Goal: Check status: Check status

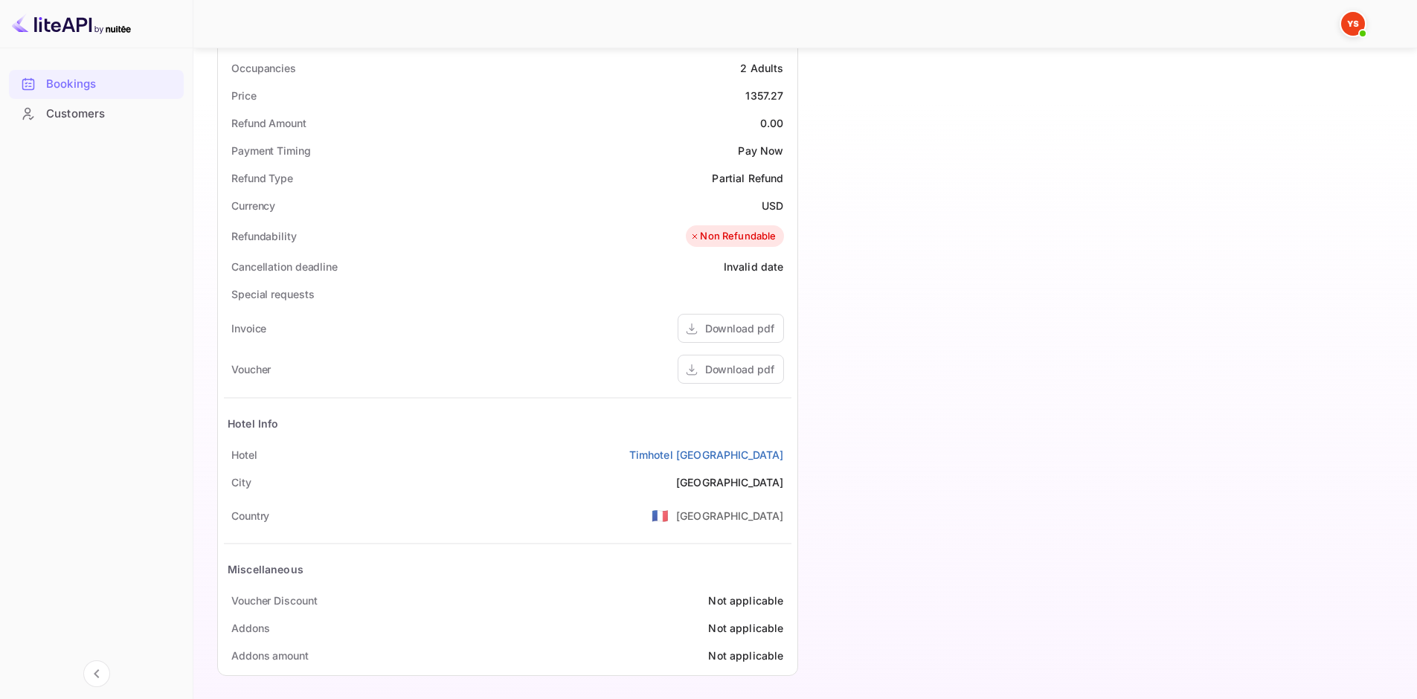
scroll to position [472, 0]
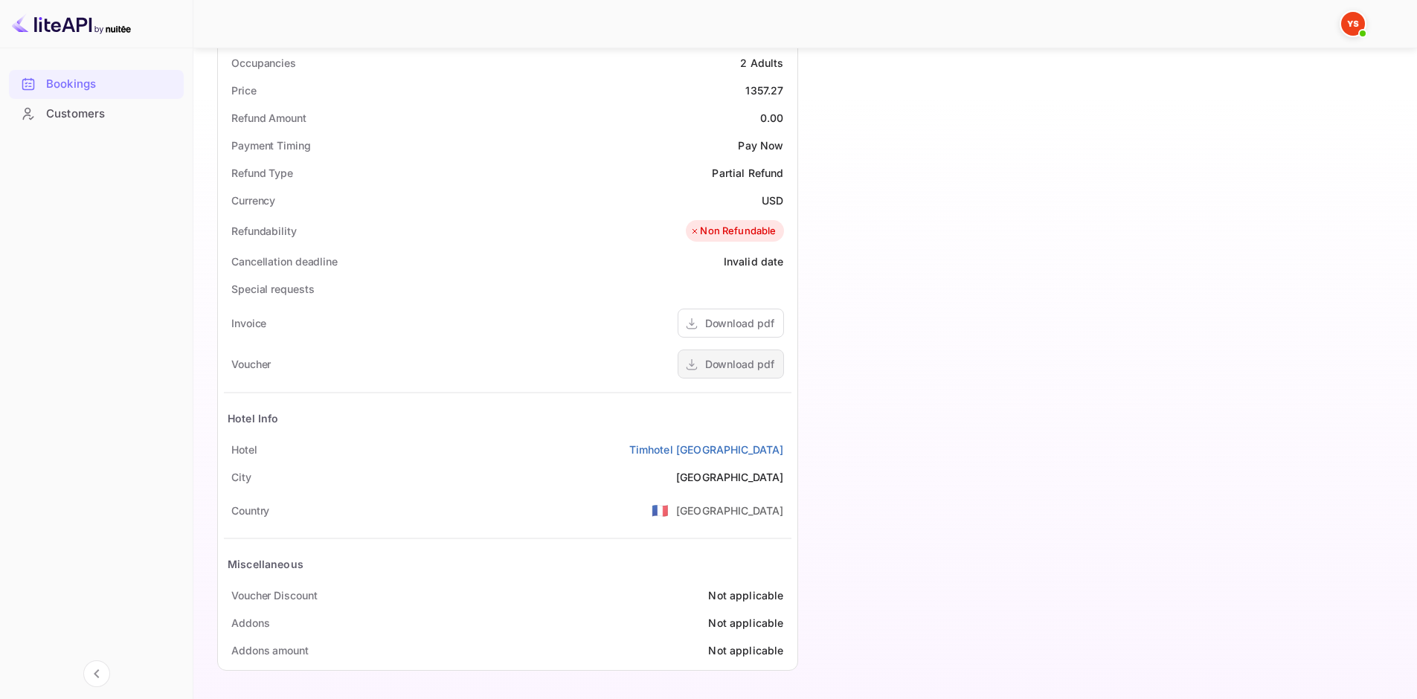
click at [723, 360] on div "Download pdf" at bounding box center [739, 364] width 69 height 16
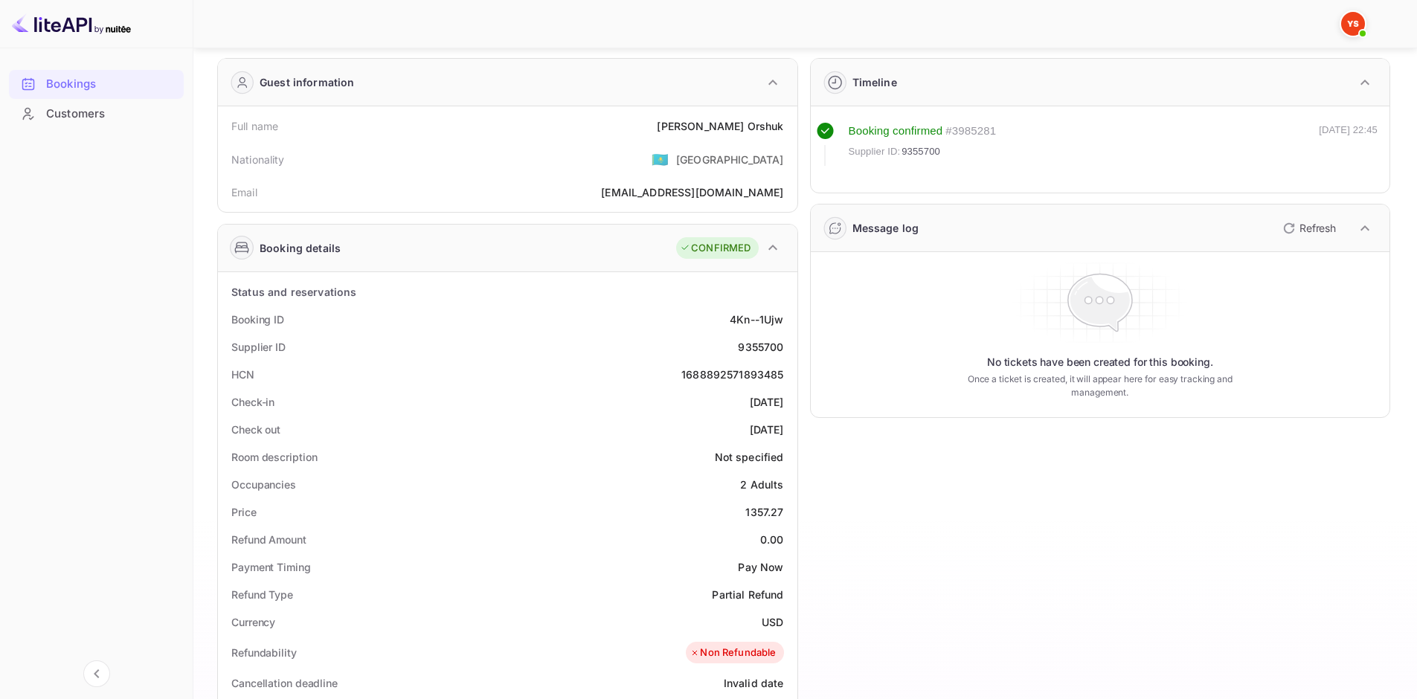
scroll to position [0, 0]
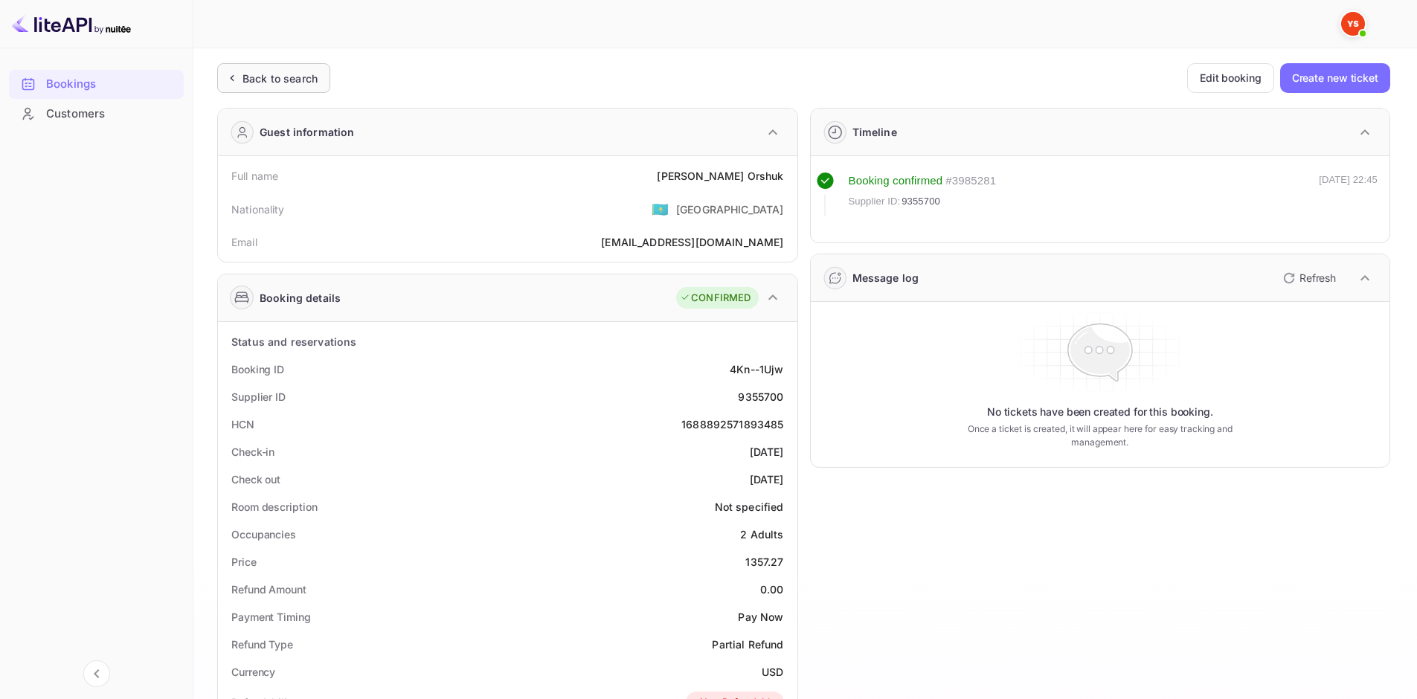
click at [304, 83] on div "Back to search" at bounding box center [280, 79] width 75 height 16
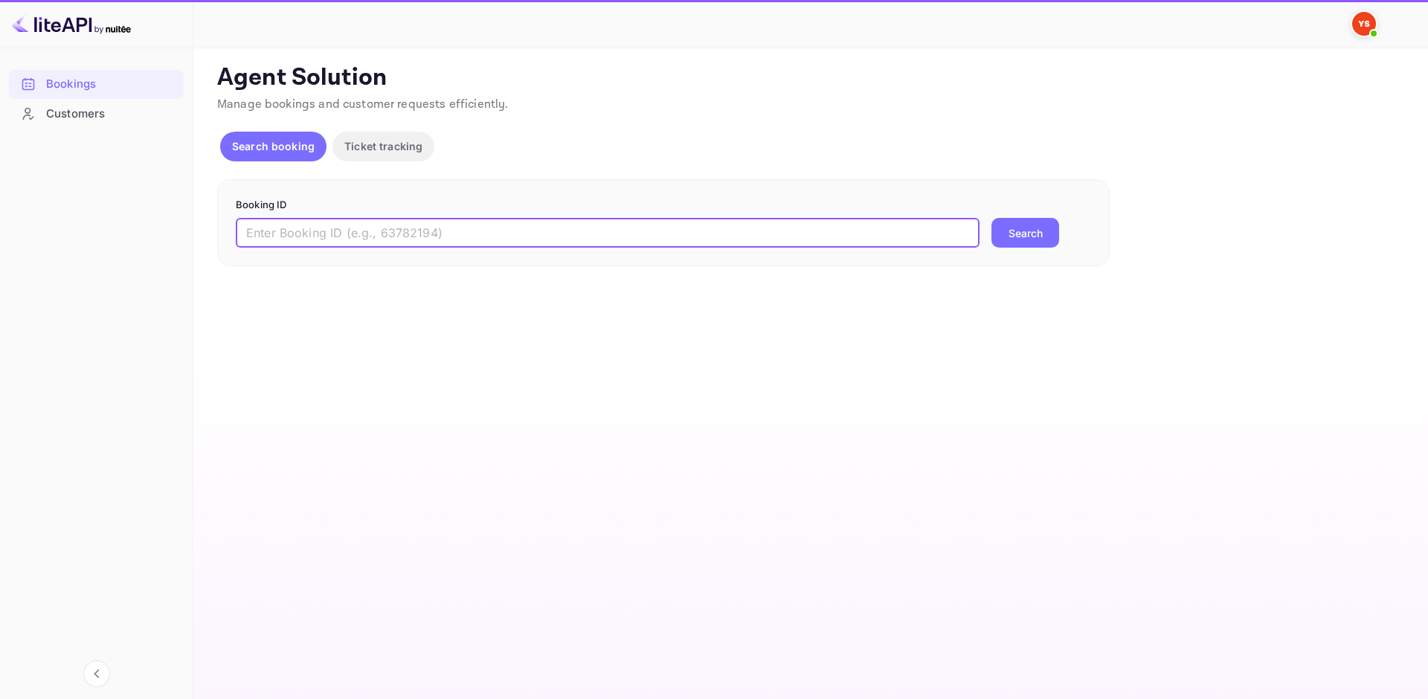
click at [433, 237] on input "text" at bounding box center [608, 233] width 744 height 30
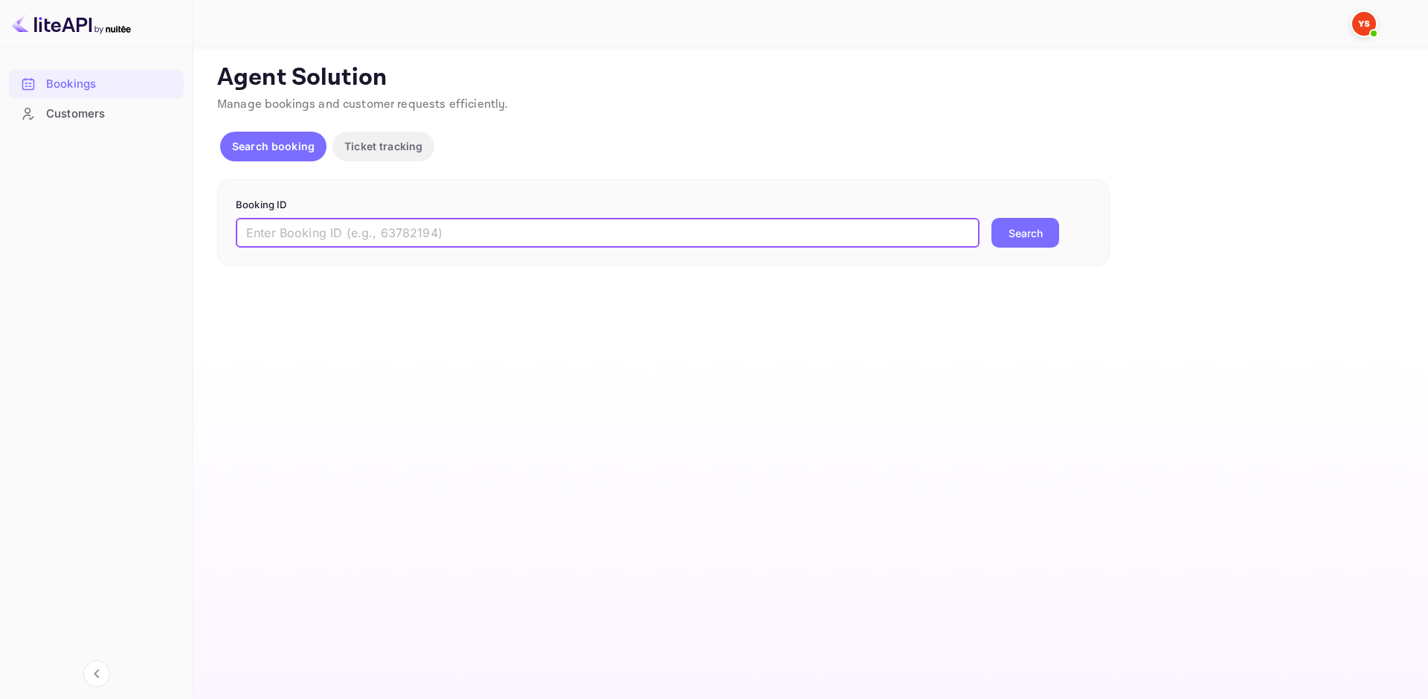
paste input "9138885"
type input "9138885"
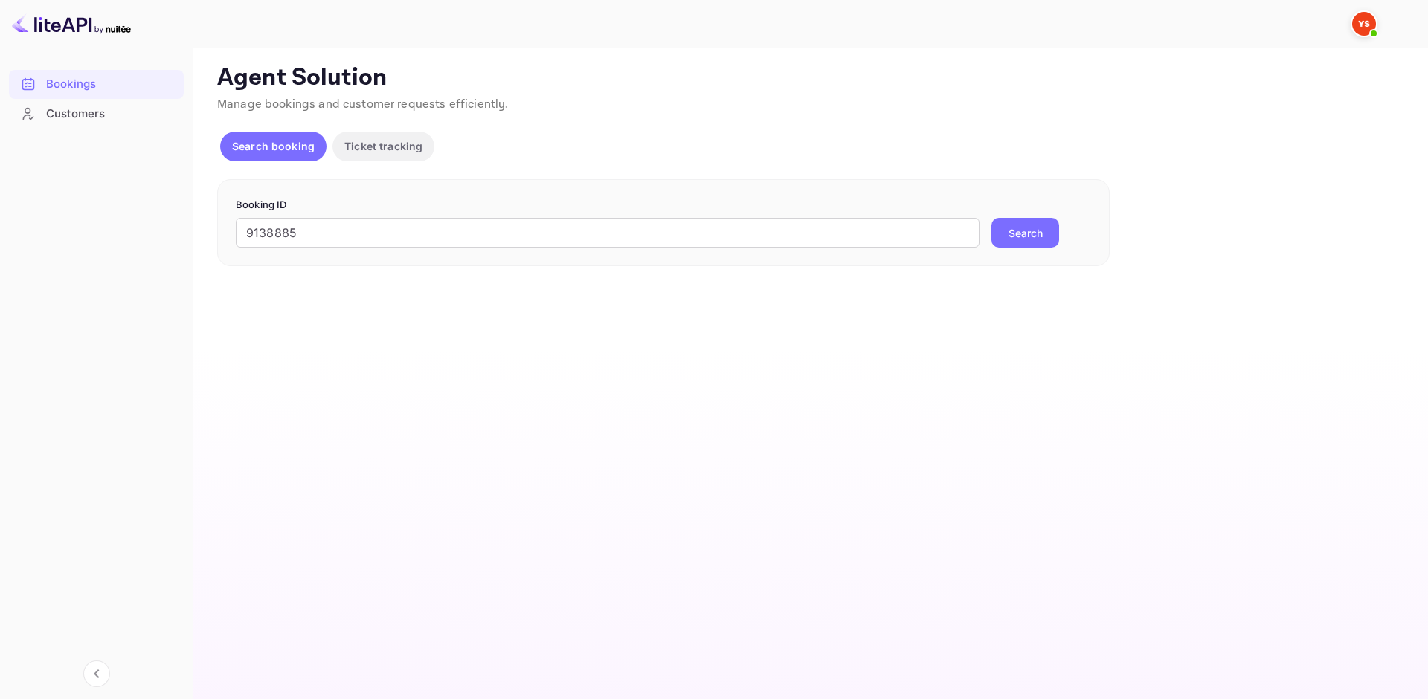
click at [1004, 239] on button "Search" at bounding box center [1026, 233] width 68 height 30
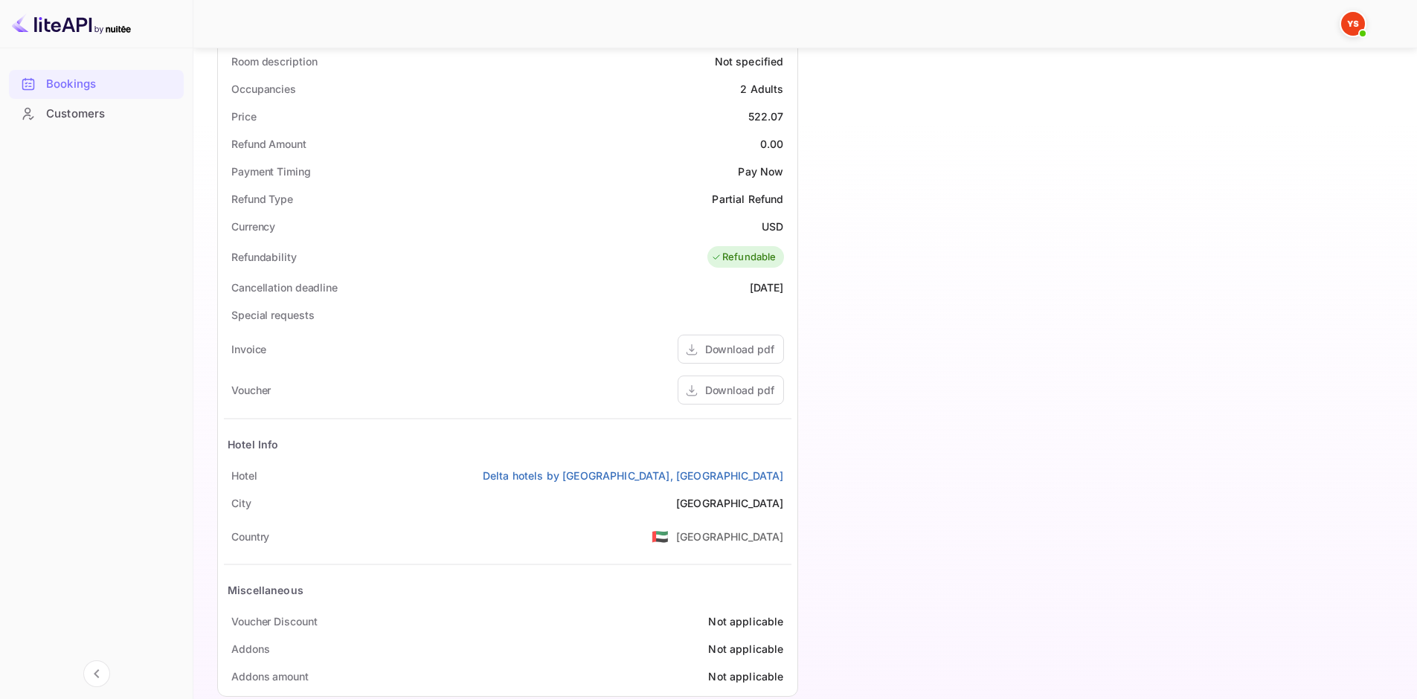
scroll to position [446, 0]
click at [763, 391] on div "Download pdf" at bounding box center [739, 390] width 69 height 16
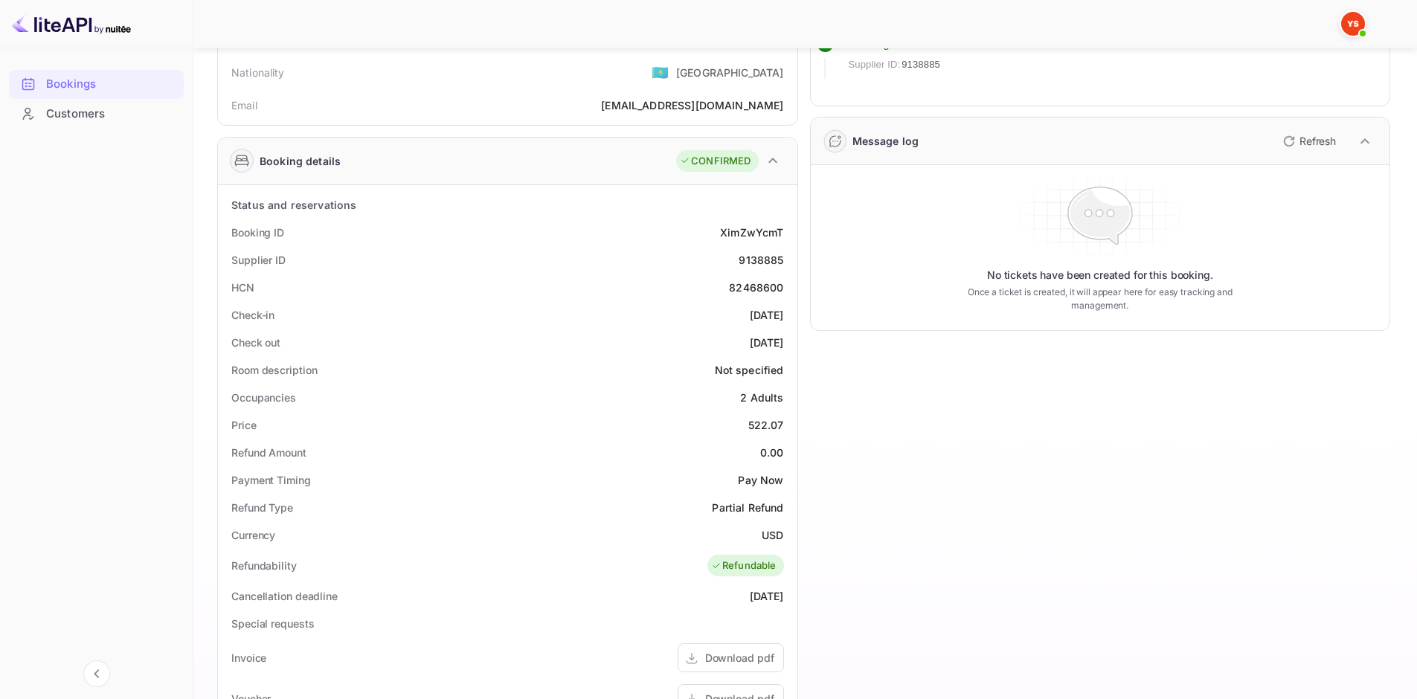
scroll to position [0, 0]
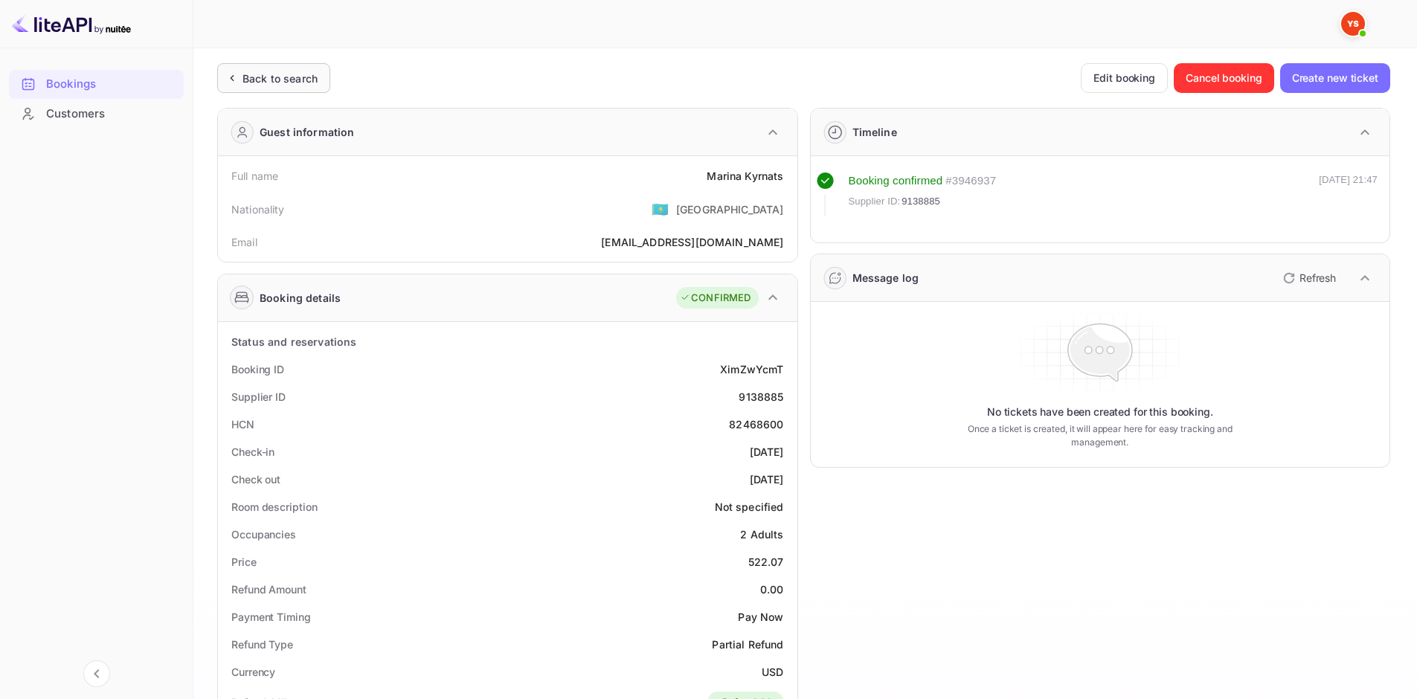
click at [300, 89] on div "Back to search" at bounding box center [273, 78] width 113 height 30
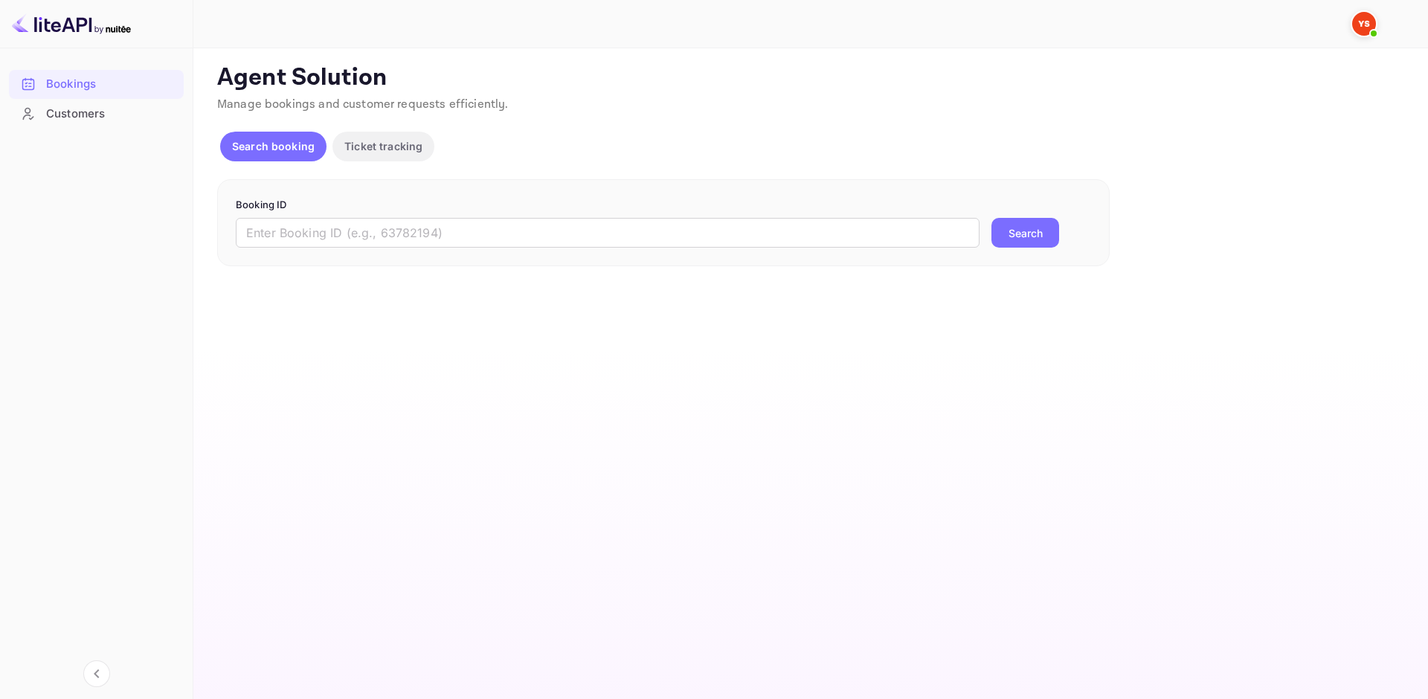
click at [364, 212] on p "Booking ID" at bounding box center [663, 205] width 855 height 15
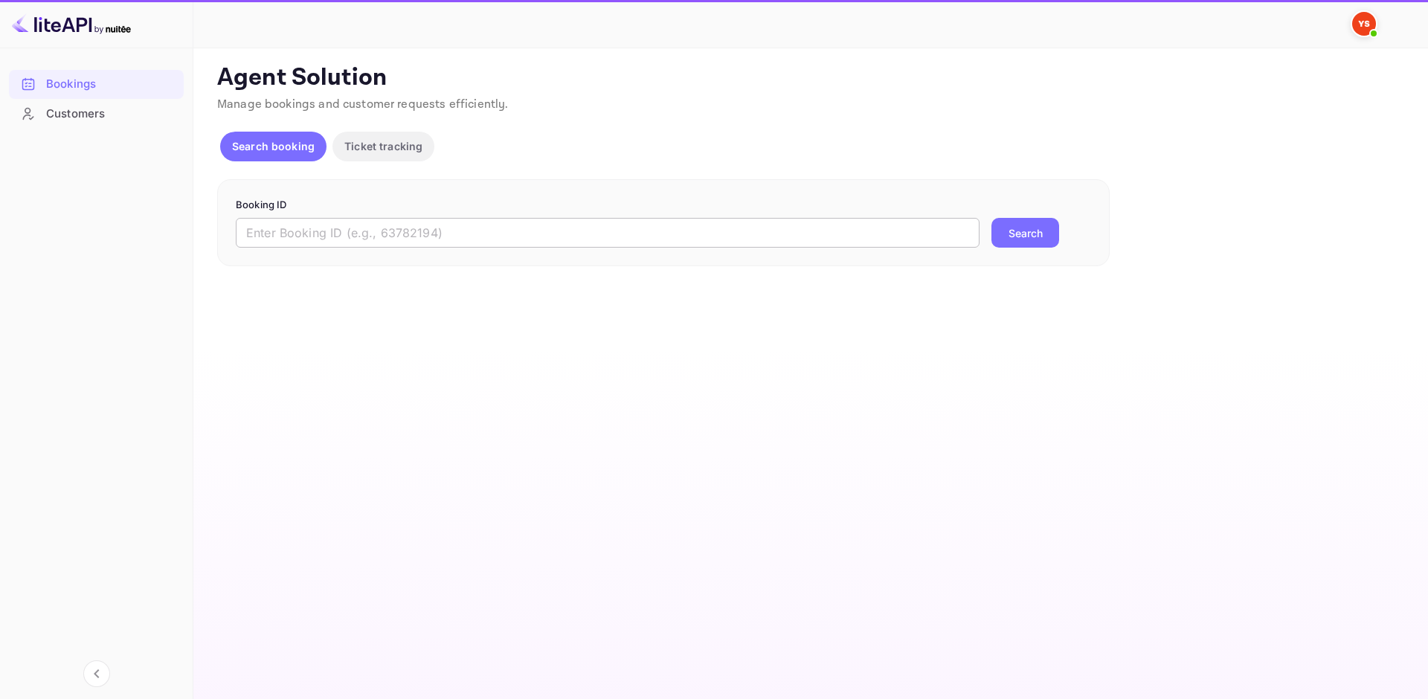
click at [370, 224] on input "text" at bounding box center [608, 233] width 744 height 30
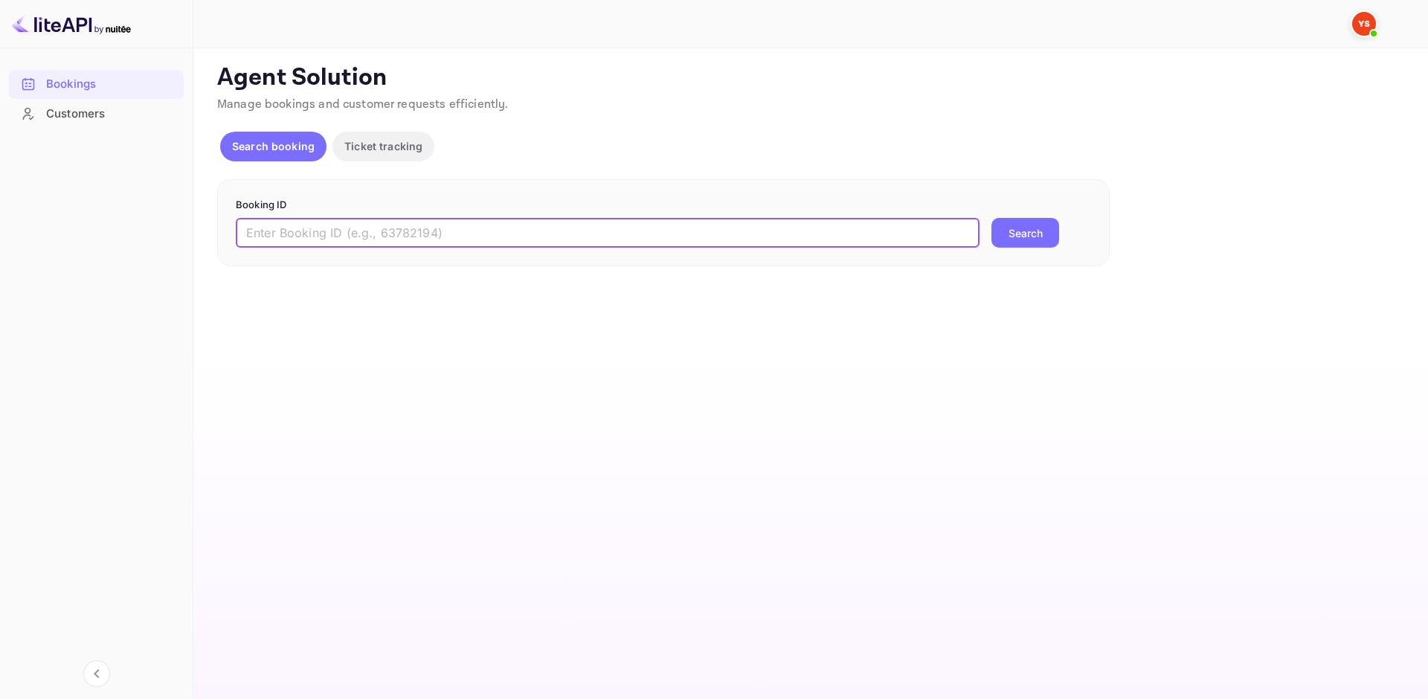
paste input "8686224"
type input "8686224"
click at [1008, 239] on button "Search" at bounding box center [1026, 233] width 68 height 30
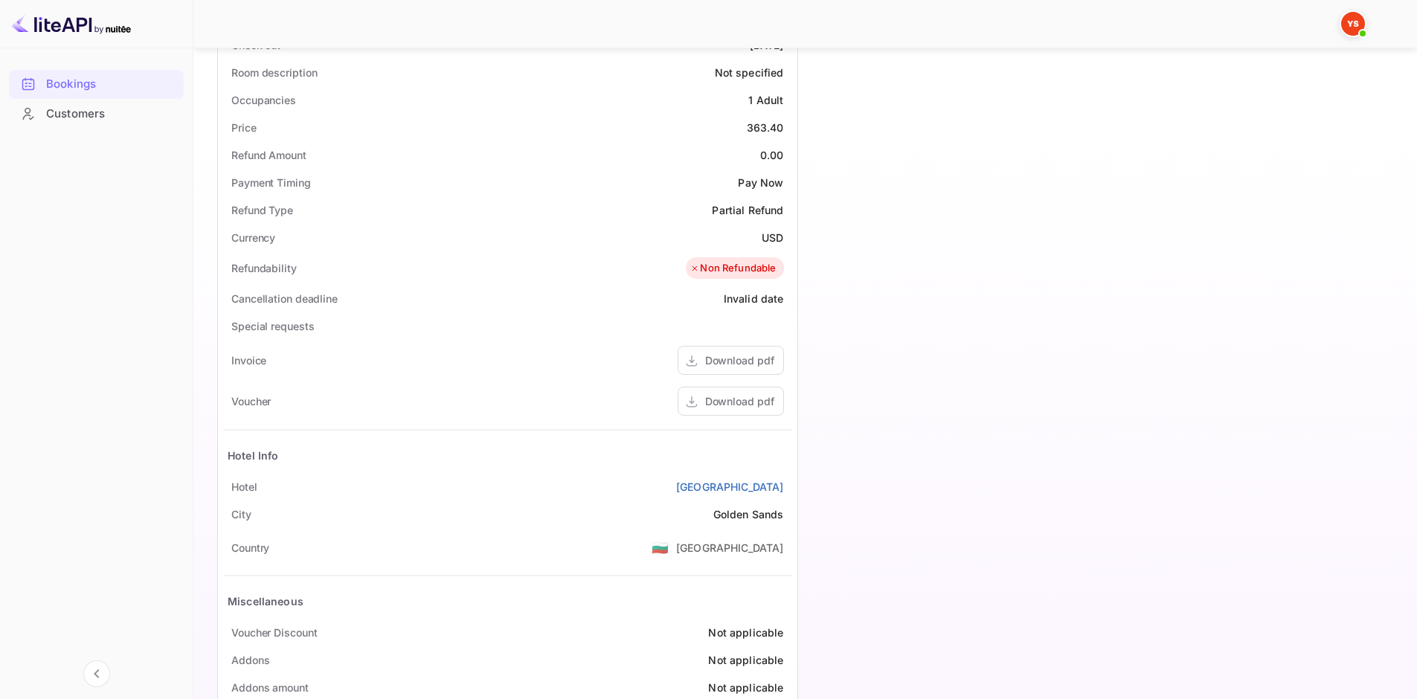
scroll to position [446, 0]
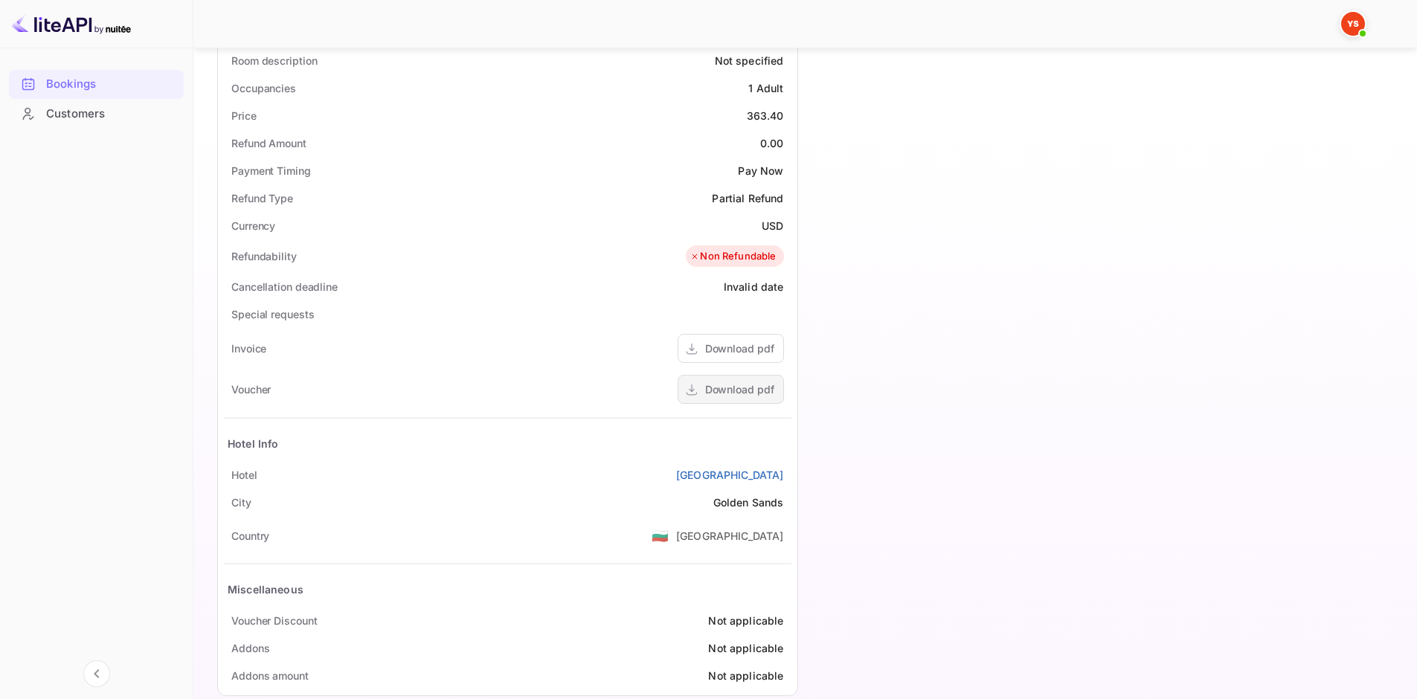
click at [756, 390] on div "Download pdf" at bounding box center [739, 390] width 69 height 16
